Goal: Task Accomplishment & Management: Manage account settings

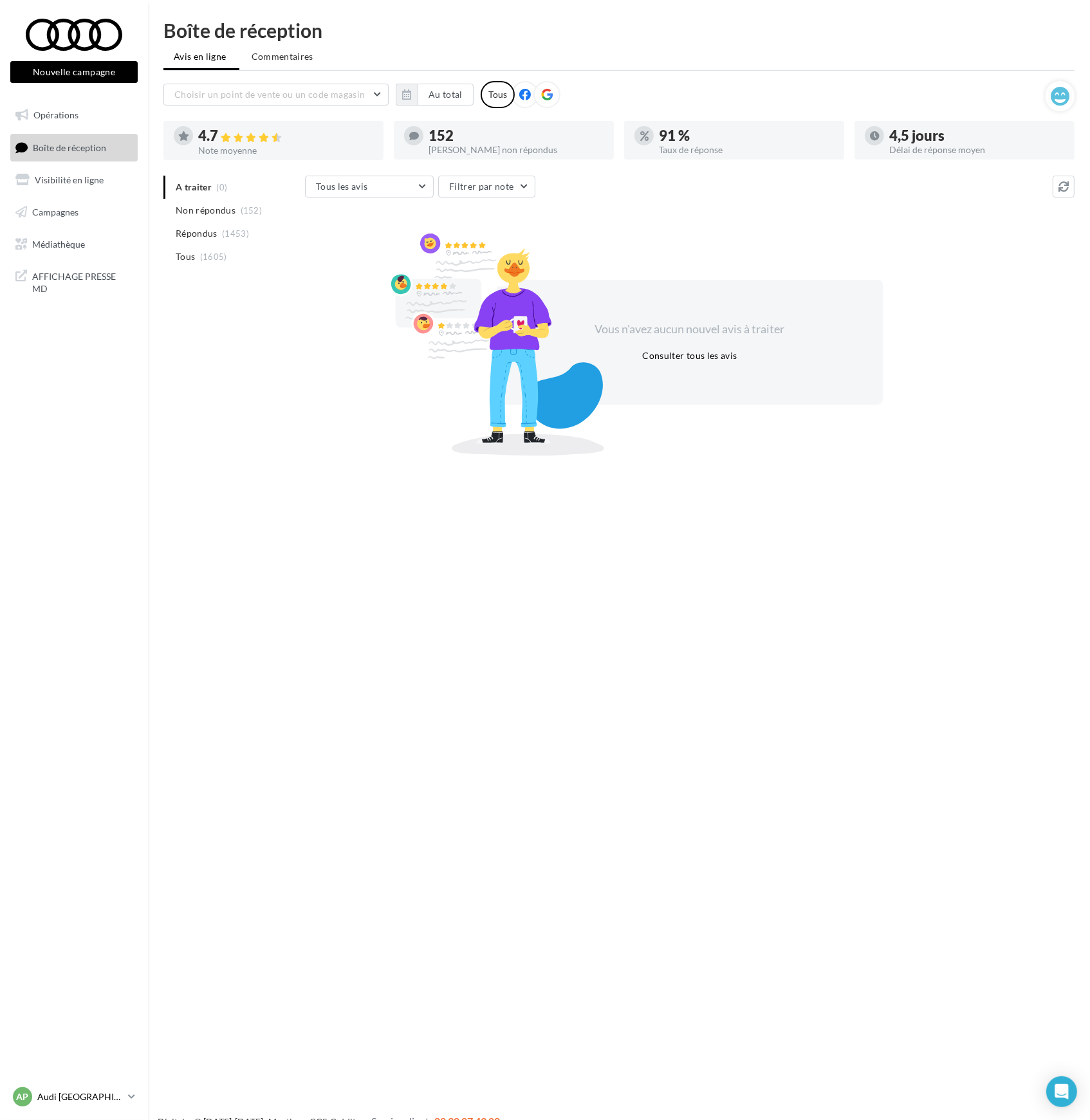
click at [78, 1096] on p "Audi [GEOGRAPHIC_DATA] 17" at bounding box center [80, 1096] width 86 height 13
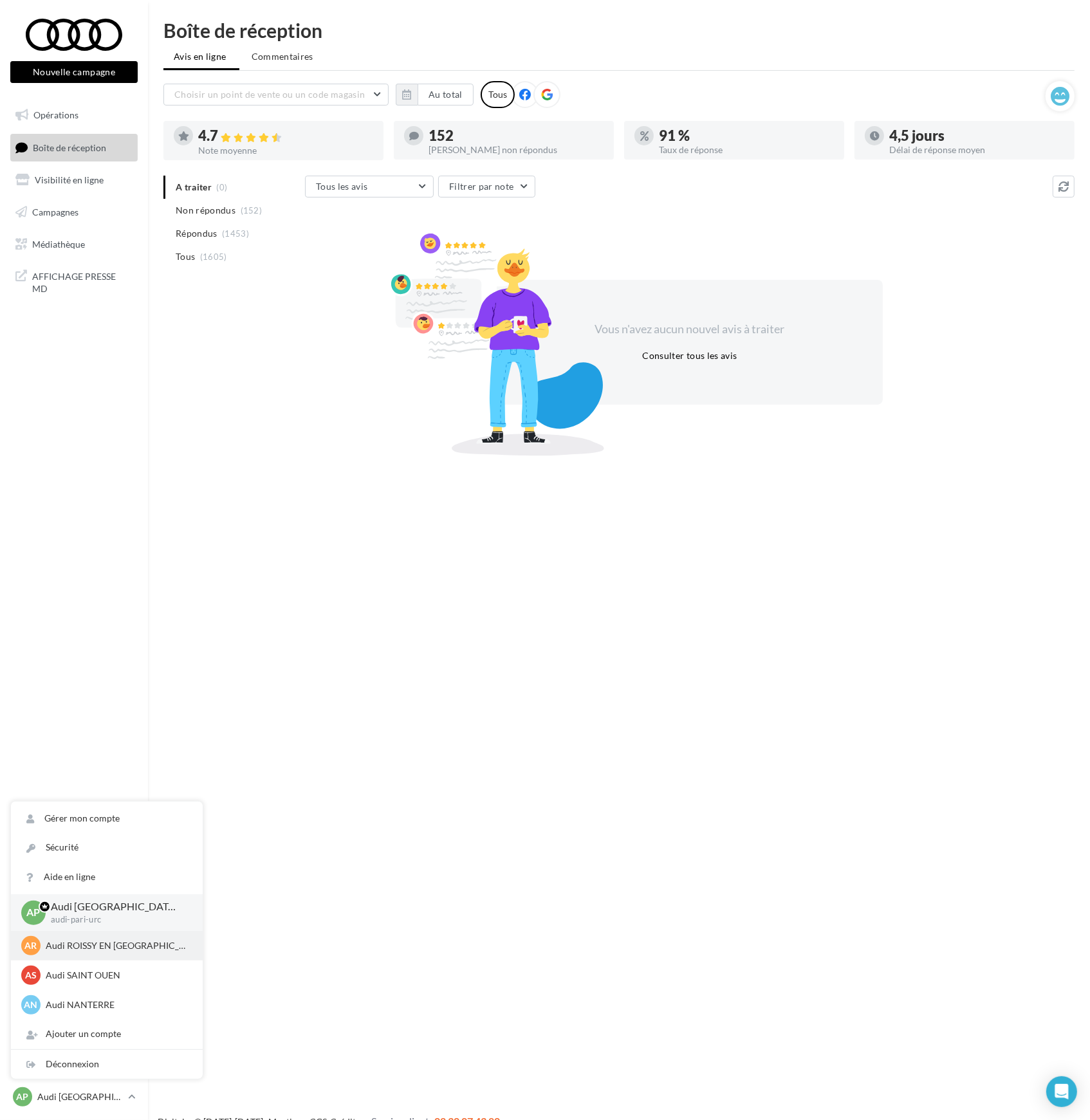
click at [82, 951] on p "Audi ROISSY EN [GEOGRAPHIC_DATA]" at bounding box center [116, 946] width 142 height 13
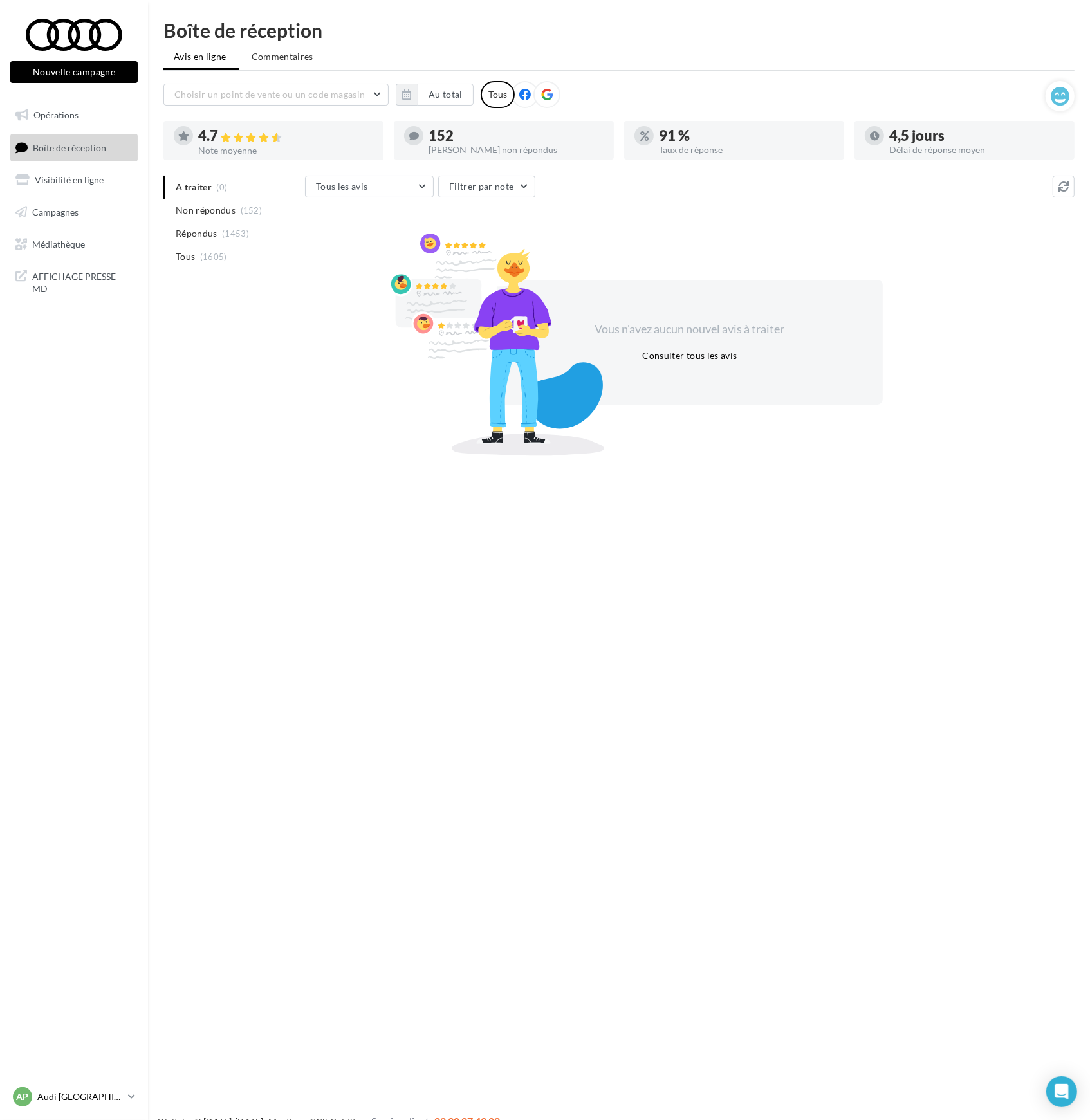
click at [26, 1096] on span "AP" at bounding box center [23, 1096] width 12 height 13
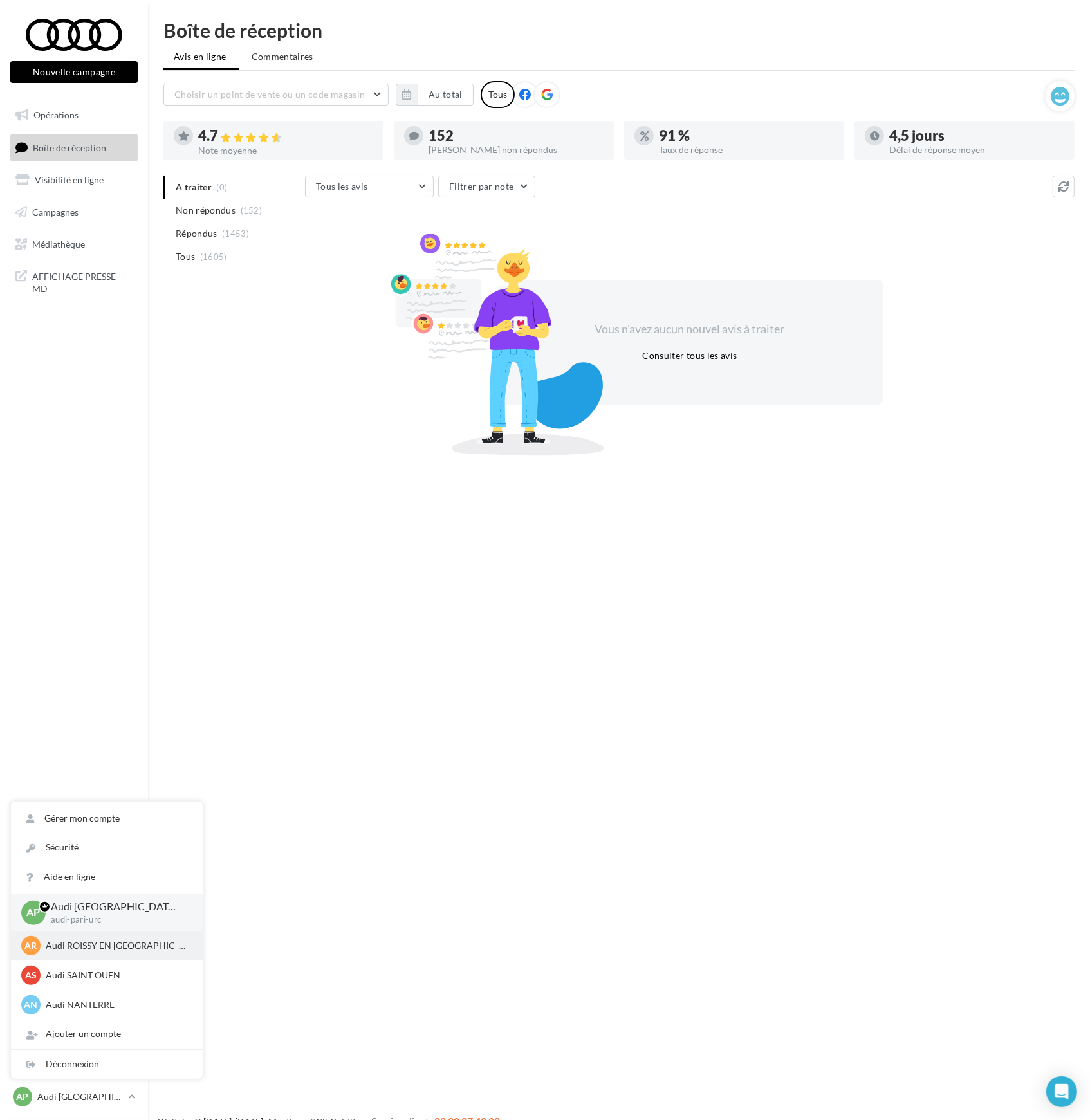
click at [62, 942] on p "Audi ROISSY EN [GEOGRAPHIC_DATA]" at bounding box center [116, 946] width 142 height 13
